Goal: Task Accomplishment & Management: Use online tool/utility

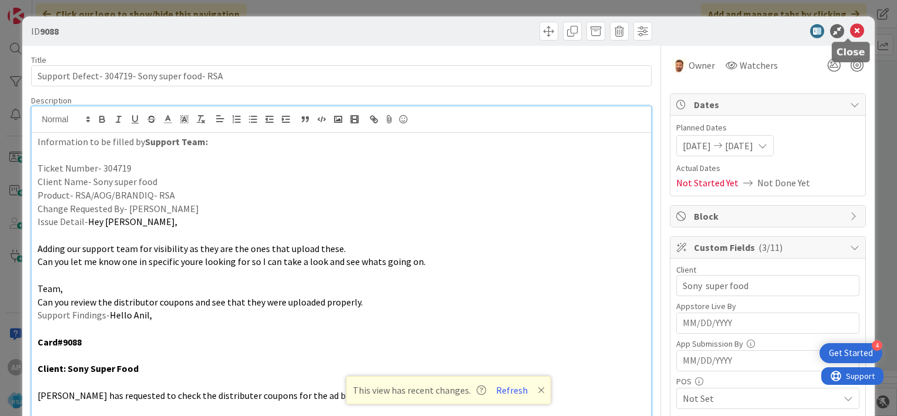
click at [850, 28] on icon at bounding box center [857, 31] width 14 height 14
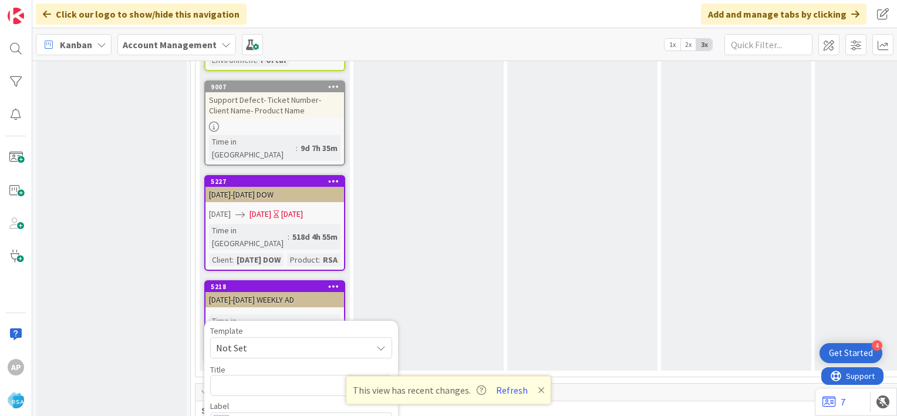
click at [373, 337] on span "Not Set" at bounding box center [301, 347] width 182 height 21
type textarea "x"
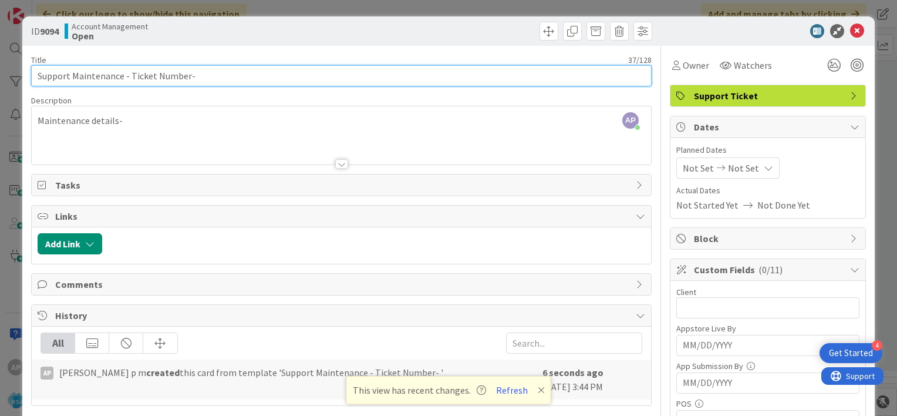
drag, startPoint x: 186, startPoint y: 76, endPoint x: 130, endPoint y: 74, distance: 55.2
click at [130, 74] on input "Support Maintenance - Ticket Number-" at bounding box center [341, 75] width 621 height 21
paste input "#304777"
click at [134, 79] on input "Support Maintenance - #304777-" at bounding box center [341, 75] width 621 height 21
click at [164, 79] on input "Support Maintenance - 304777-" at bounding box center [341, 75] width 621 height 21
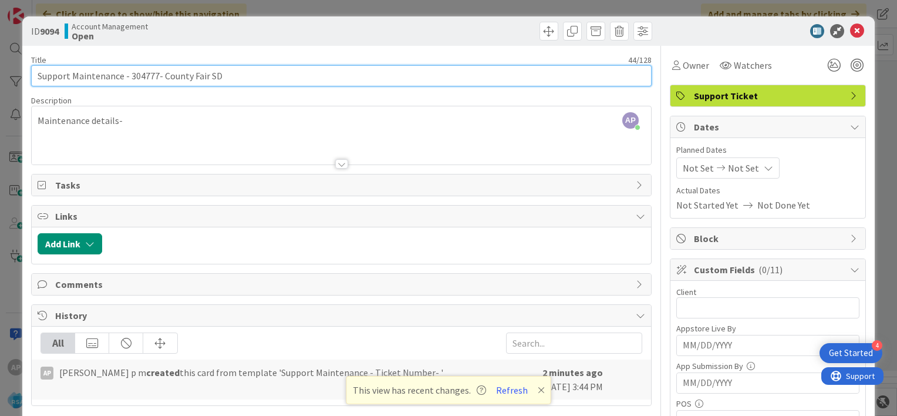
type input "Support Maintenance - 304777- County Fair SD"
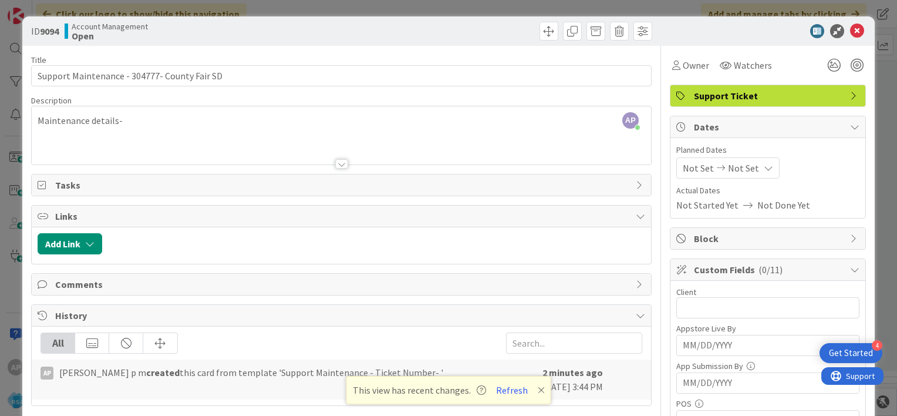
click at [687, 170] on span "Not Set" at bounding box center [698, 168] width 31 height 14
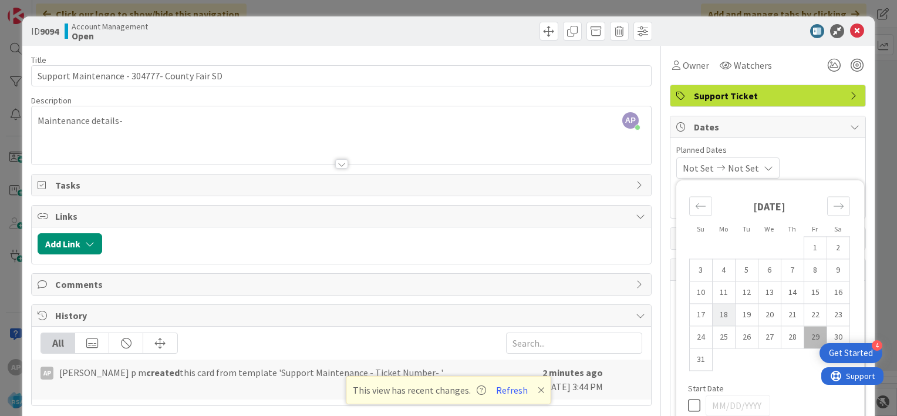
click at [712, 312] on td "18" at bounding box center [723, 315] width 23 height 22
type input "[DATE]"
click at [807, 336] on td "29" at bounding box center [815, 337] width 23 height 22
type input "[DATE]"
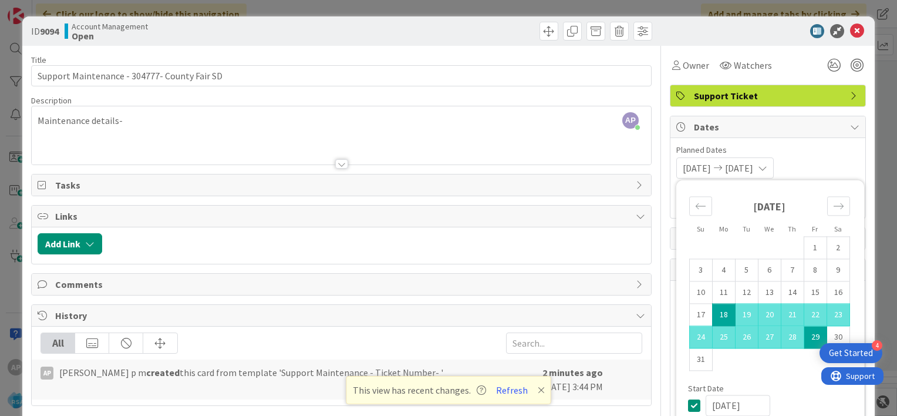
click at [813, 157] on div "[DATE] [DATE] Su Mo Tu We Th Fr Sa [DATE] 1 2 3 4 5 6 7 8 9 10 11 12 13 14 15 1…" at bounding box center [767, 167] width 183 height 21
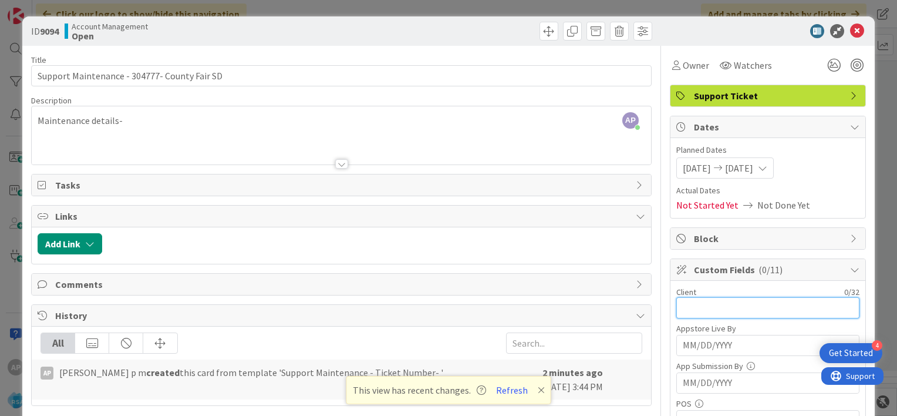
click at [695, 307] on input "text" at bounding box center [767, 307] width 183 height 21
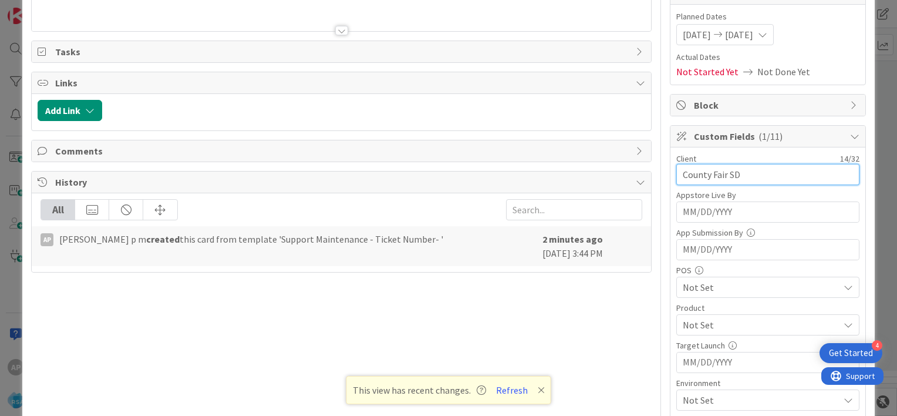
scroll to position [139, 0]
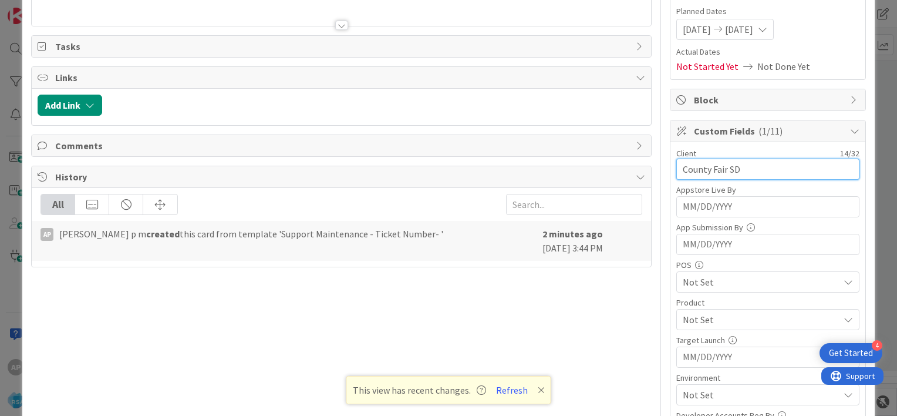
type input "County Fair SD"
click at [702, 319] on span "Not Set" at bounding box center [761, 319] width 156 height 14
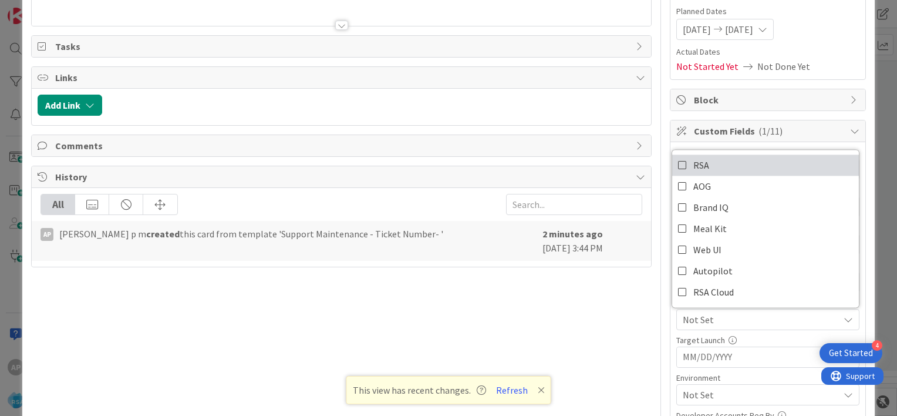
click at [678, 163] on icon at bounding box center [682, 165] width 9 height 18
click at [660, 298] on div "Title 44 / 128 Support Maintenance - 304777- County Fair SD Description AP [PER…" at bounding box center [448, 301] width 835 height 789
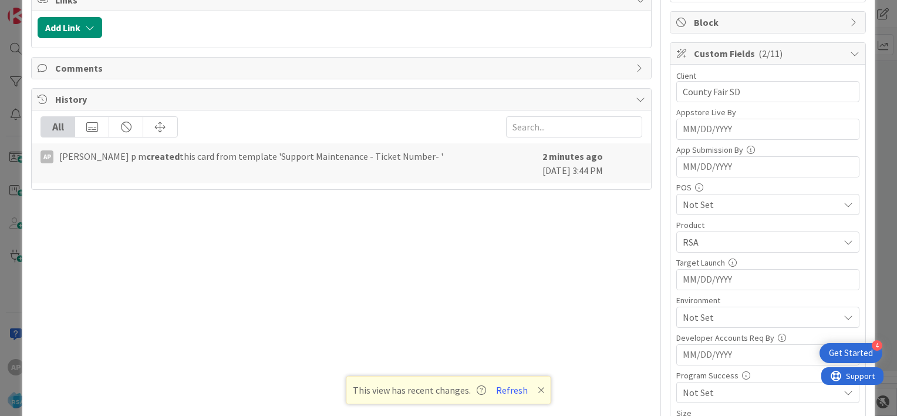
scroll to position [218, 0]
click at [689, 308] on span "Not Set" at bounding box center [761, 315] width 156 height 14
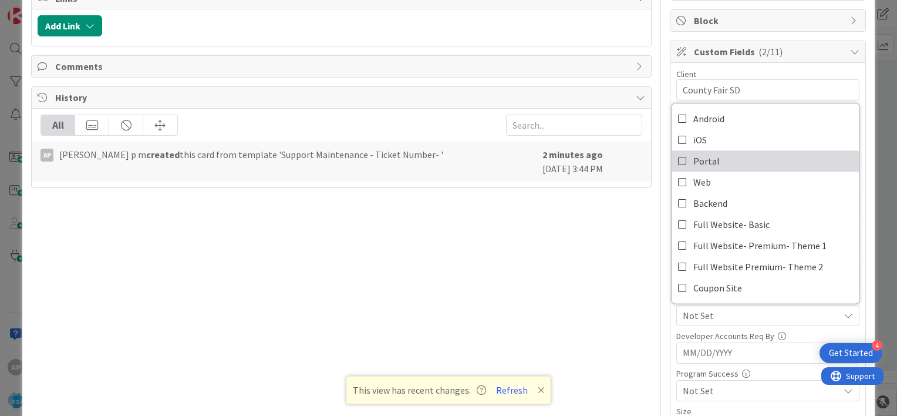
click at [678, 159] on icon at bounding box center [682, 161] width 9 height 18
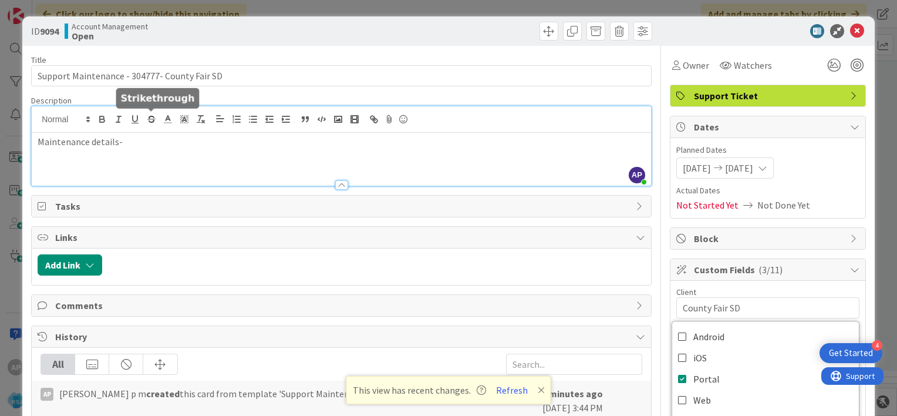
click at [146, 119] on div "AP [PERSON_NAME] p m joined 2 m ago Maintenance details-" at bounding box center [341, 145] width 619 height 79
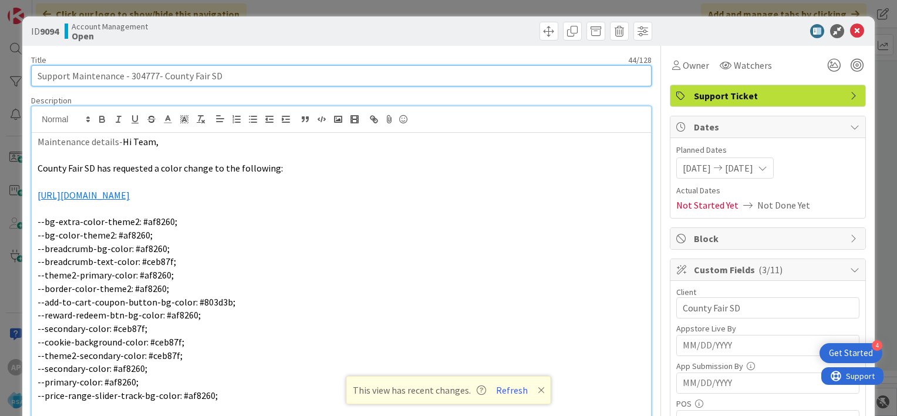
drag, startPoint x: 130, startPoint y: 76, endPoint x: 223, endPoint y: 79, distance: 93.4
click at [223, 79] on input "Support Maintenance - 304777- County Fair SD" at bounding box center [341, 75] width 621 height 21
